Goal: Ask a question

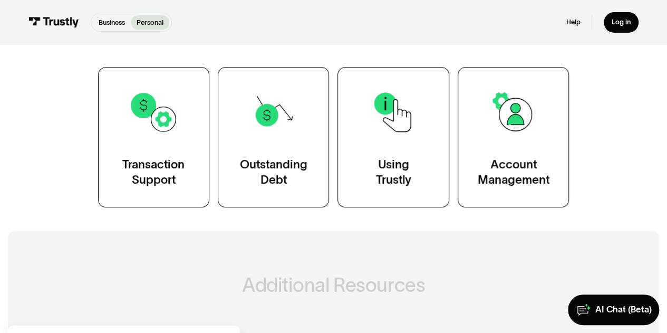
scroll to position [185, 0]
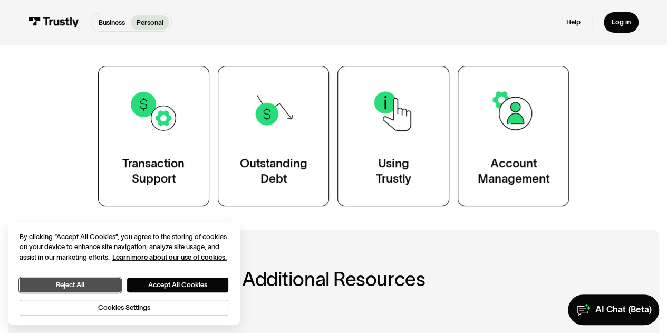
click at [100, 289] on button "Reject All" at bounding box center [70, 284] width 101 height 15
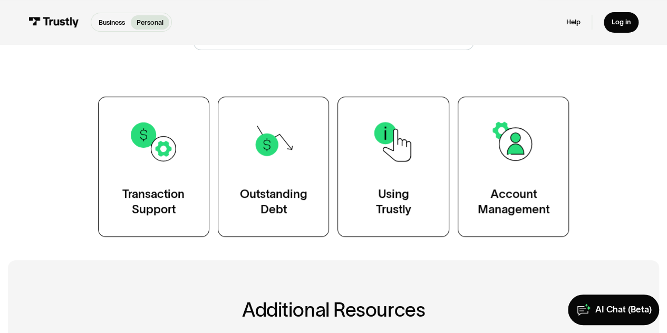
scroll to position [153, 0]
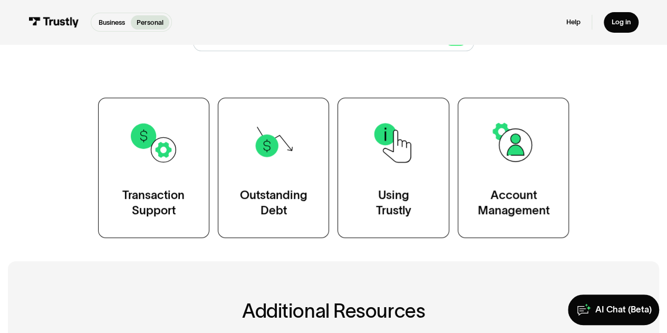
click at [161, 183] on link "Transaction Support" at bounding box center [153, 168] width 111 height 140
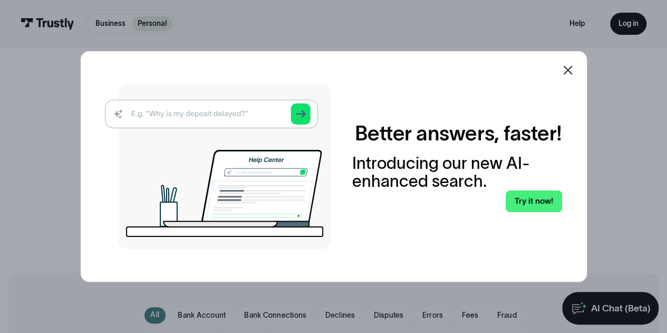
click at [578, 70] on div at bounding box center [567, 69] width 25 height 25
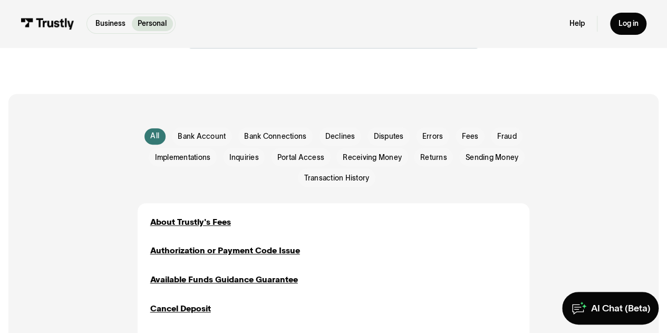
scroll to position [60, 0]
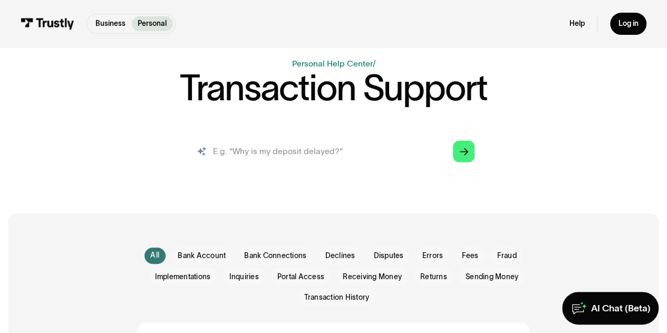
click at [361, 152] on input "search" at bounding box center [333, 151] width 299 height 33
click at [284, 150] on input "search" at bounding box center [333, 151] width 299 height 33
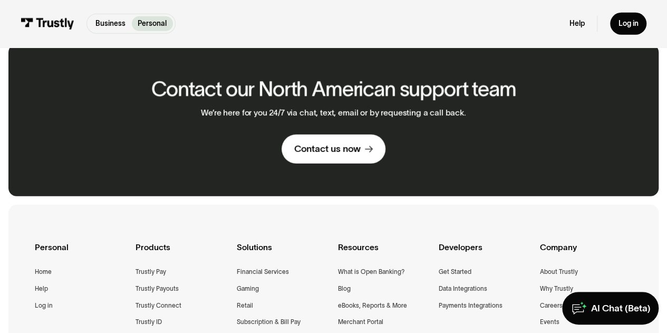
scroll to position [1461, 0]
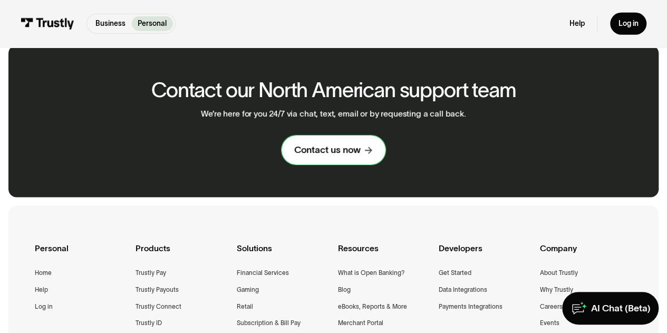
click at [310, 145] on link "Contact us now" at bounding box center [333, 149] width 103 height 28
